Goal: Task Accomplishment & Management: Use online tool/utility

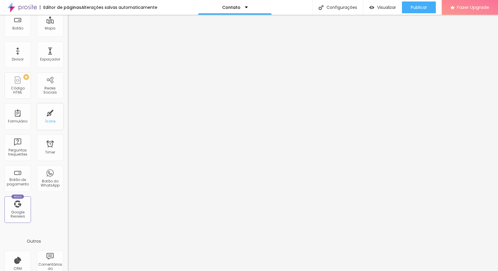
scroll to position [88, 0]
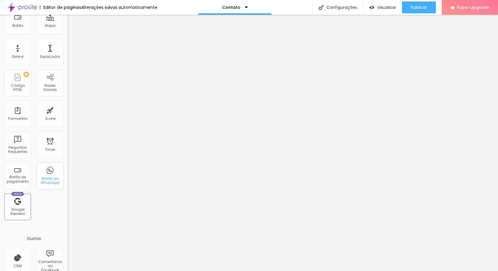
click at [50, 178] on div "Botão do WhatsApp" at bounding box center [49, 180] width 23 height 9
click at [45, 172] on div "Botão do WhatsApp" at bounding box center [50, 175] width 27 height 27
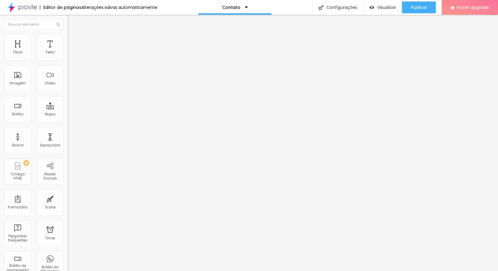
click at [68, 60] on input "text" at bounding box center [103, 57] width 71 height 6
type input "[PHONE_NUMBER]"
click at [68, 204] on textarea "Olá, cheguei até você pela página {page_title} e gostaria de mais informações" at bounding box center [101, 209] width 67 height 10
drag, startPoint x: 47, startPoint y: 108, endPoint x: 3, endPoint y: 109, distance: 43.9
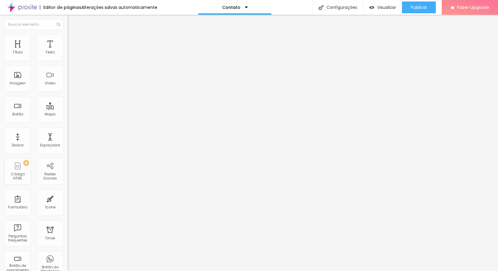
click at [68, 109] on div "Número do WhatsApp * [PHONE_NUMBER] + 55 Texto do botão Conversar no WhatsApp M…" at bounding box center [102, 149] width 68 height 197
type textarea "Olá, cheguei até você pelo site e gostaria de mais informações"
click at [68, 180] on div "Editar Botão do WhatsApp Conteúdo Estilo Avançado Número do WhatsApp * [PHONE_N…" at bounding box center [102, 143] width 68 height 256
click at [68, 228] on img at bounding box center [70, 230] width 4 height 4
click at [68, 233] on div at bounding box center [102, 235] width 68 height 5
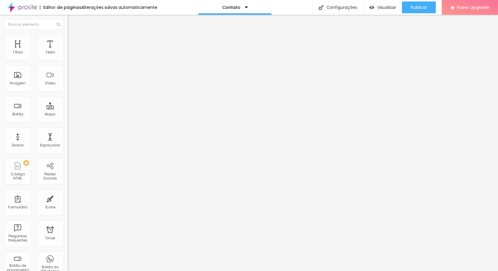
click at [68, 238] on img at bounding box center [70, 240] width 4 height 4
click at [68, 160] on div "Número do WhatsApp * [PHONE_NUMBER] + 55 Texto do botão Conversar no WhatsApp M…" at bounding box center [102, 149] width 68 height 197
click at [68, 243] on img at bounding box center [70, 245] width 4 height 4
click at [68, 228] on img at bounding box center [70, 230] width 4 height 4
click at [378, 8] on span "Visualizar" at bounding box center [386, 7] width 19 height 5
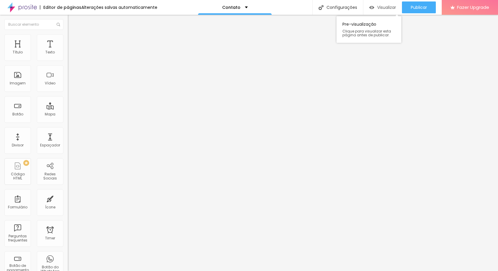
click at [382, 5] on span "Visualizar" at bounding box center [386, 7] width 19 height 5
click at [250, 7] on div "Contato" at bounding box center [235, 7] width 74 height 15
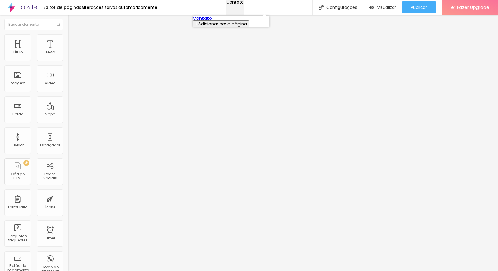
click at [244, 4] on div "Contato" at bounding box center [234, 2] width 17 height 4
click at [73, 41] on span "Estilo" at bounding box center [77, 38] width 9 height 5
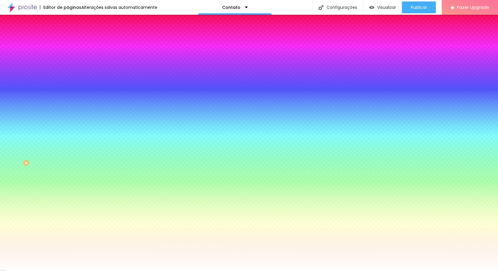
click at [68, 40] on li "Avançado" at bounding box center [102, 43] width 68 height 6
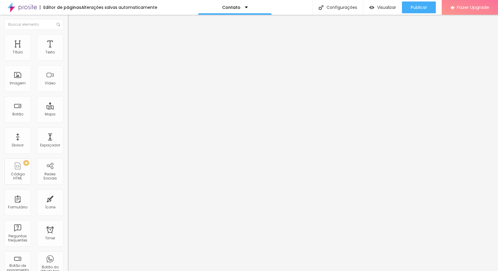
click at [72, 22] on div "Editar Seção" at bounding box center [89, 21] width 35 height 5
